Goal: Task Accomplishment & Management: Use online tool/utility

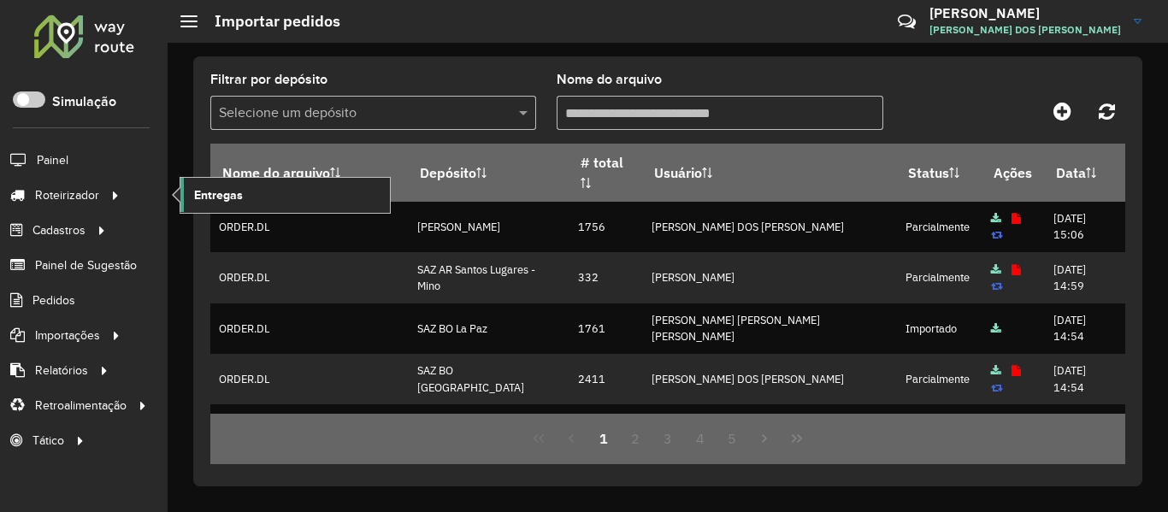
click at [227, 193] on span "Entregas" at bounding box center [218, 195] width 49 height 18
click at [255, 201] on link "Entregas" at bounding box center [284, 195] width 209 height 34
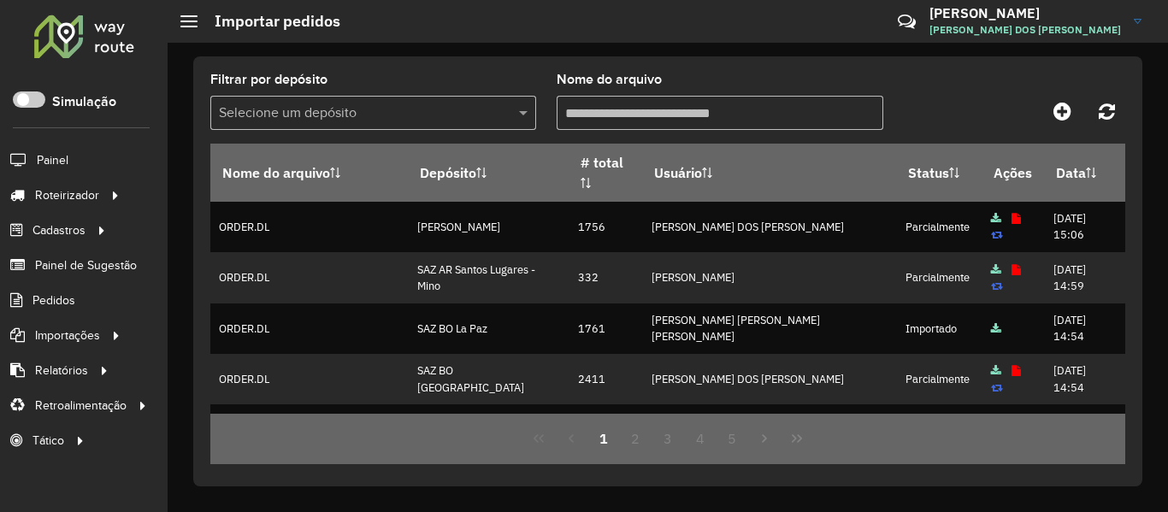
click at [70, 40] on div at bounding box center [83, 36] width 103 height 44
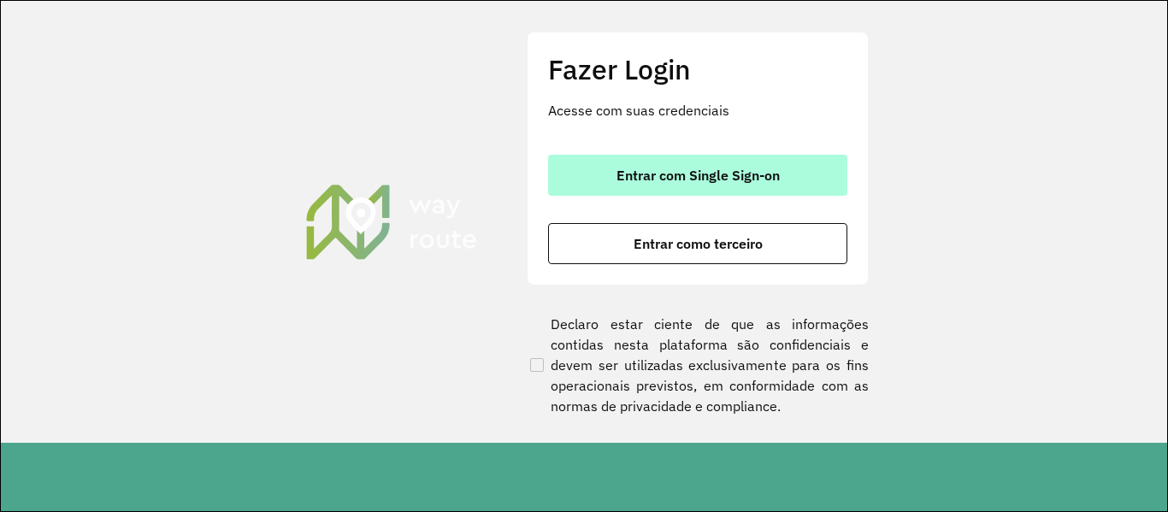
click at [665, 168] on span "Entrar com Single Sign-on" at bounding box center [697, 175] width 163 height 14
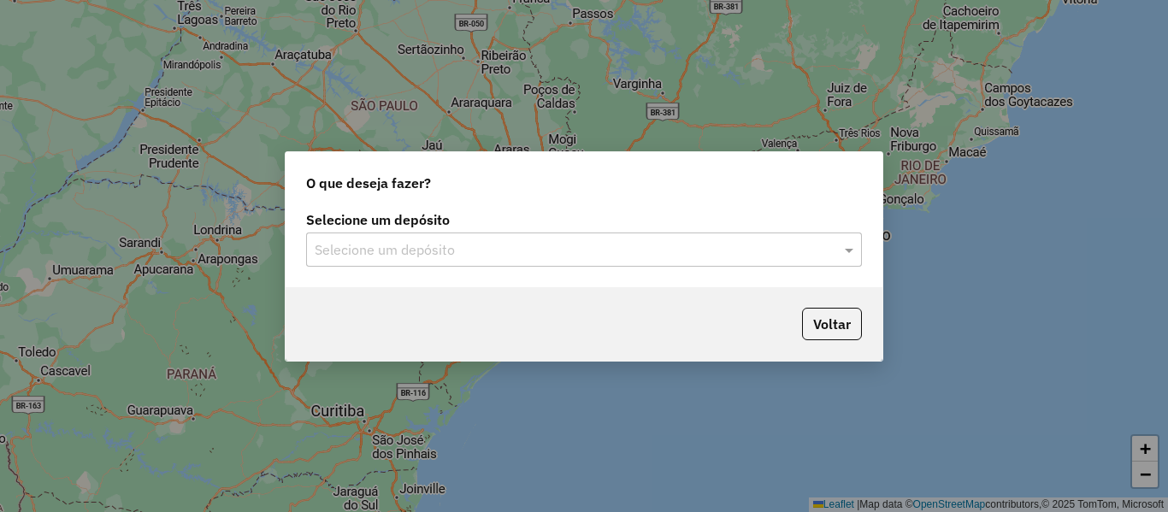
click at [473, 256] on input "text" at bounding box center [567, 250] width 504 height 21
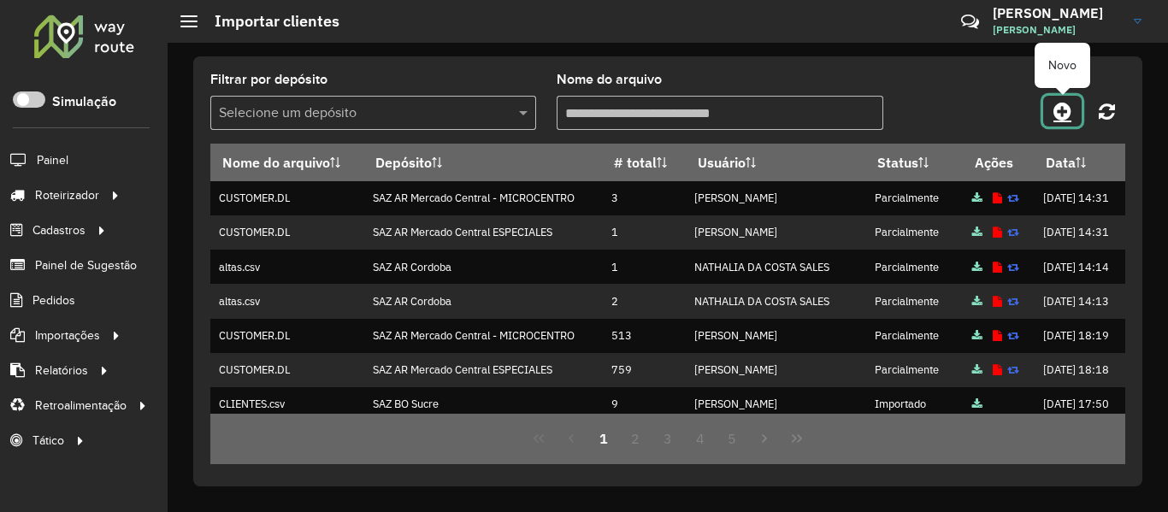
click at [1064, 109] on icon at bounding box center [1062, 111] width 18 height 21
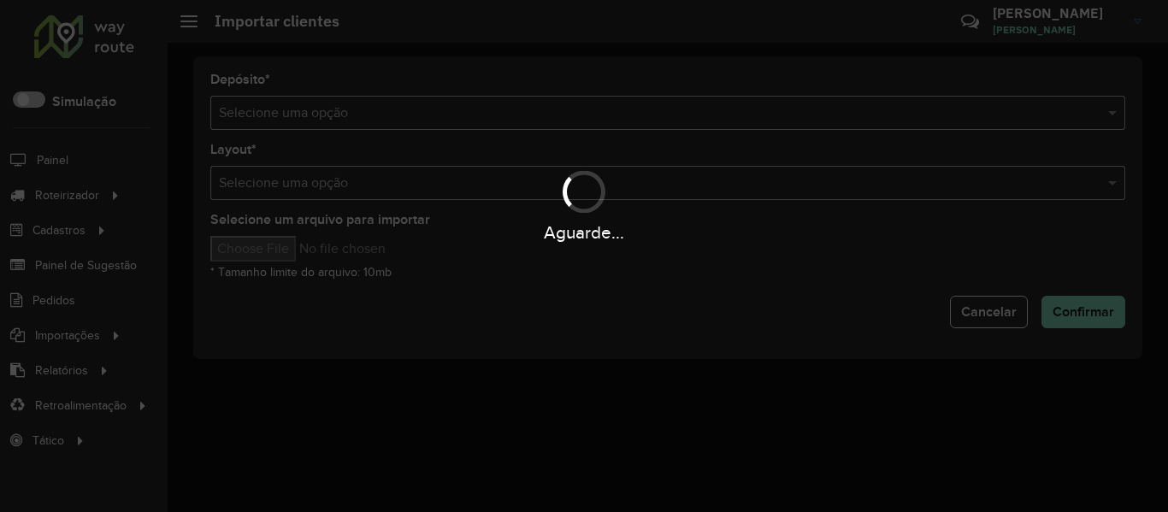
click at [671, 114] on div "Aguarde..." at bounding box center [584, 256] width 1168 height 512
click at [671, 114] on hb-app "Aguarde... Pop-up bloqueado! Seu navegador bloqueou automáticamente a abertura …" at bounding box center [584, 256] width 1168 height 512
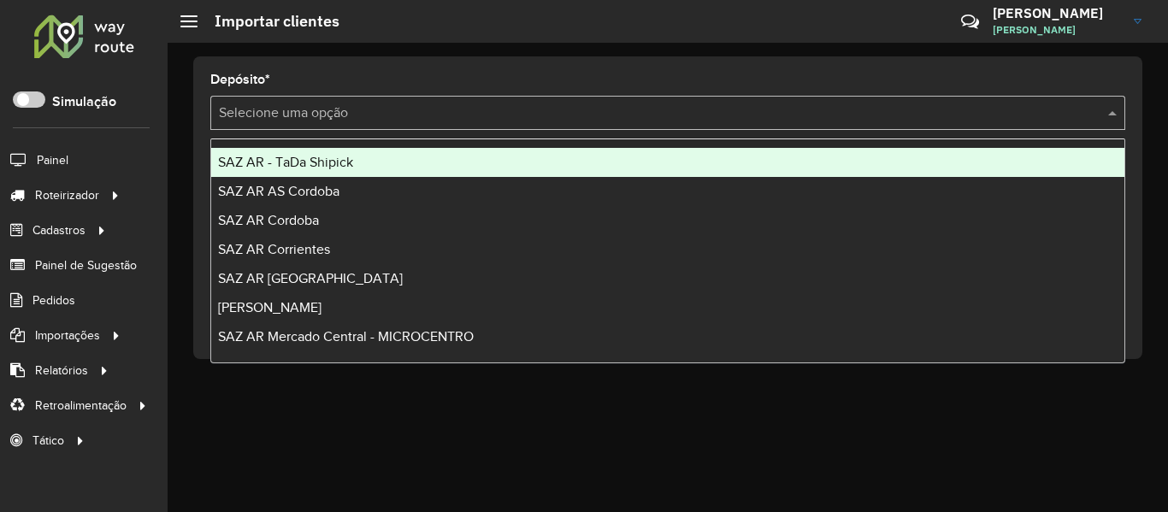
click at [671, 114] on input "text" at bounding box center [651, 113] width 864 height 21
click at [398, 163] on div "SAZ AR - TaDa Shipick" at bounding box center [667, 162] width 913 height 29
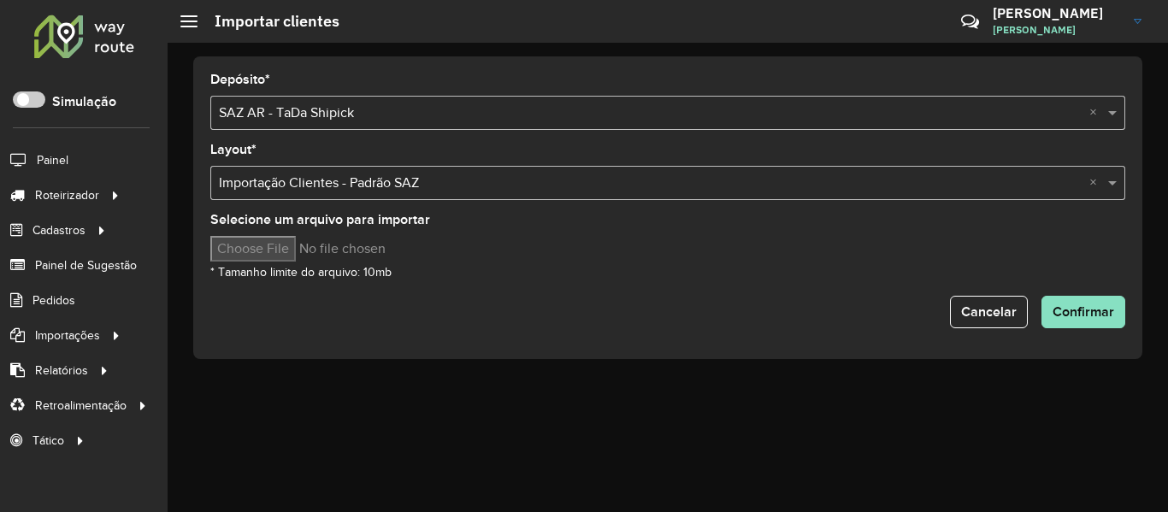
click at [421, 114] on input "text" at bounding box center [651, 113] width 864 height 21
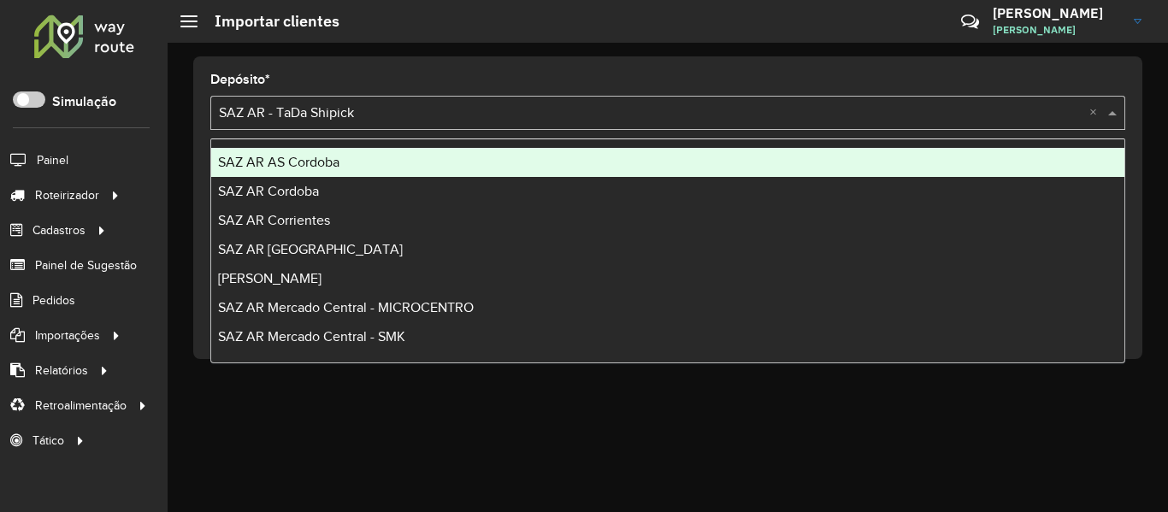
click at [421, 114] on input "text" at bounding box center [651, 113] width 864 height 21
click at [443, 67] on div "Depósito * Selecione uma opção × SAZ AR - TaDa Shipick × Layout * Selecione uma…" at bounding box center [667, 207] width 949 height 303
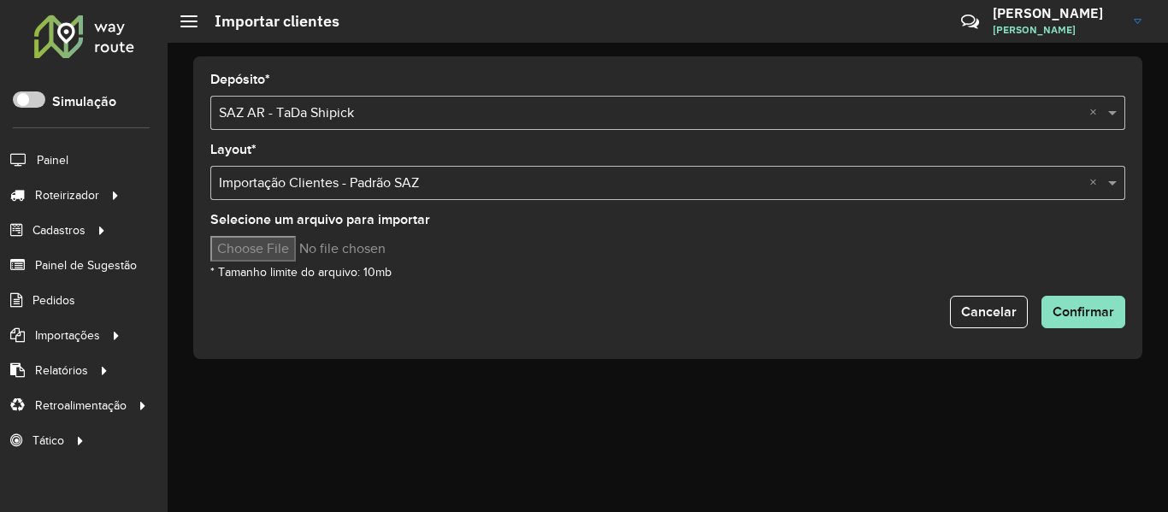
click at [301, 279] on div "Selecione um arquivo para importar * Tamanho limite do arquivo: 10mb" at bounding box center [667, 248] width 915 height 68
click at [306, 245] on input "Selecione um arquivo para importar" at bounding box center [355, 249] width 291 height 26
type input "**********"
click at [1063, 313] on span "Confirmar" at bounding box center [1083, 311] width 62 height 15
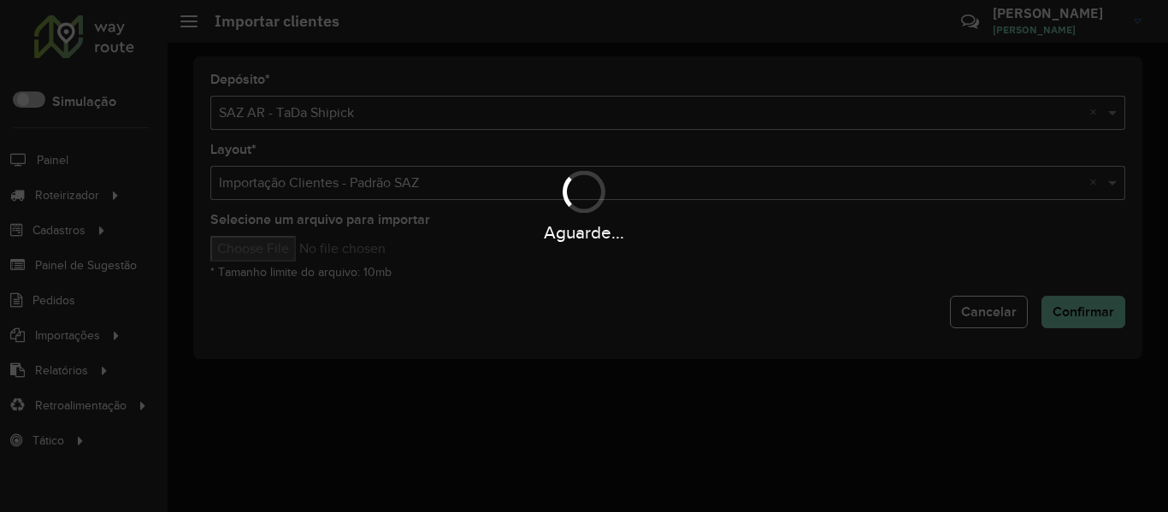
click at [657, 289] on div "Aguarde..." at bounding box center [584, 256] width 1168 height 512
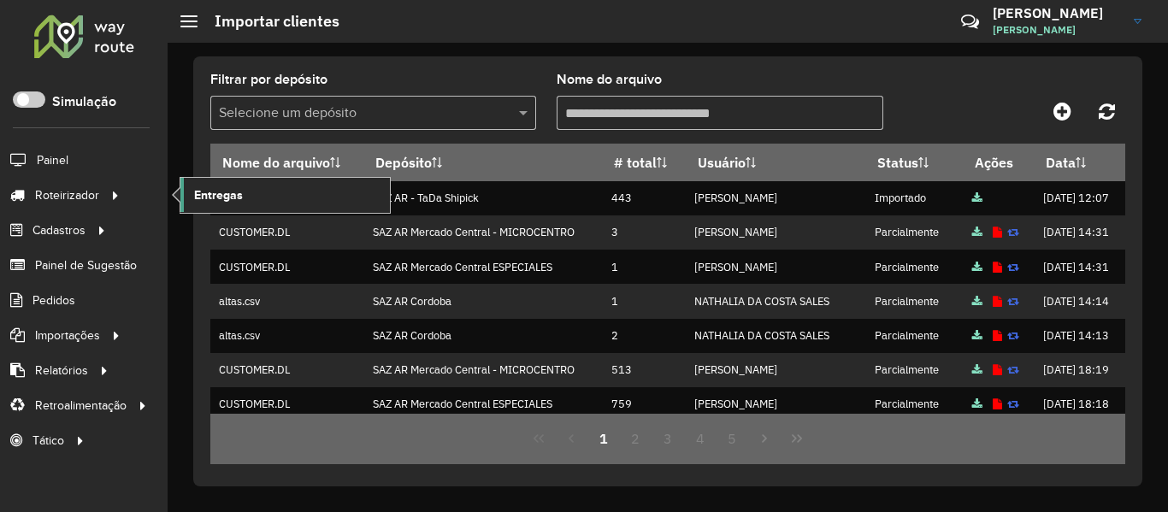
click at [215, 193] on span "Entregas" at bounding box center [218, 195] width 49 height 18
